Goal: Use online tool/utility

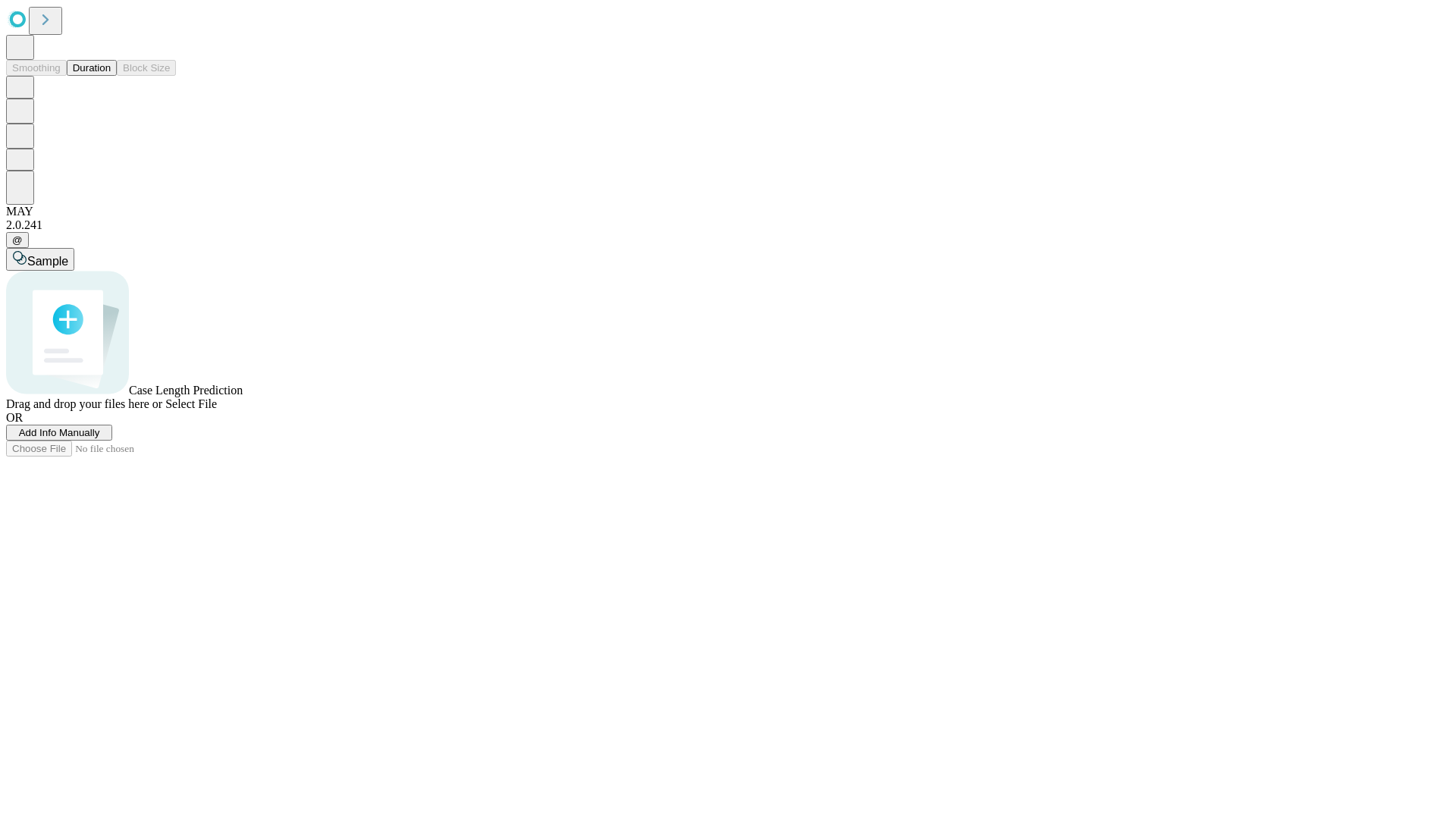
click at [111, 76] on button "Duration" at bounding box center [91, 67] width 50 height 15
click at [217, 410] on span "Select File" at bounding box center [190, 404] width 52 height 13
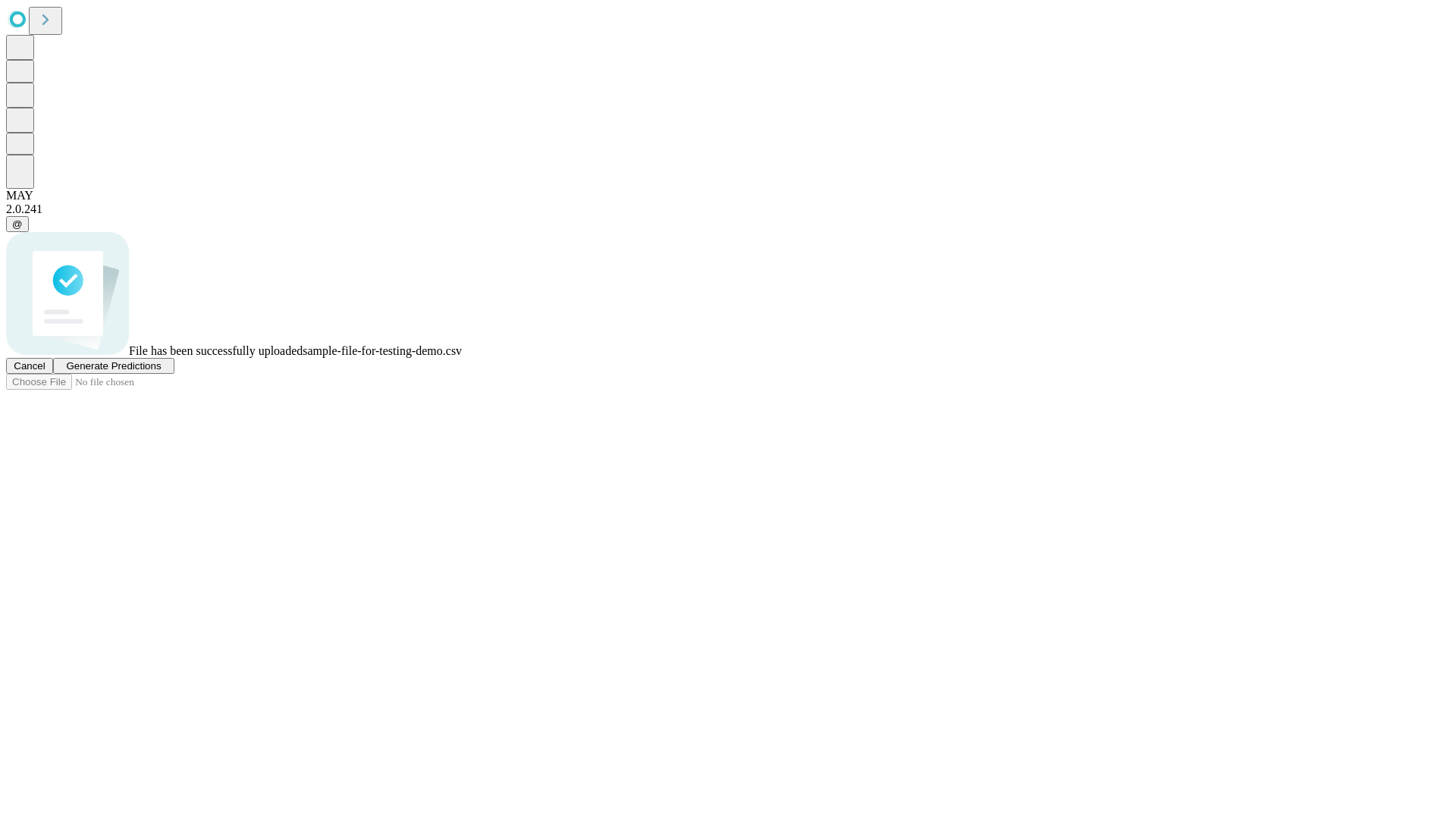
click at [160, 372] on span "Generate Predictions" at bounding box center [113, 365] width 95 height 11
